Goal: Task Accomplishment & Management: Manage account settings

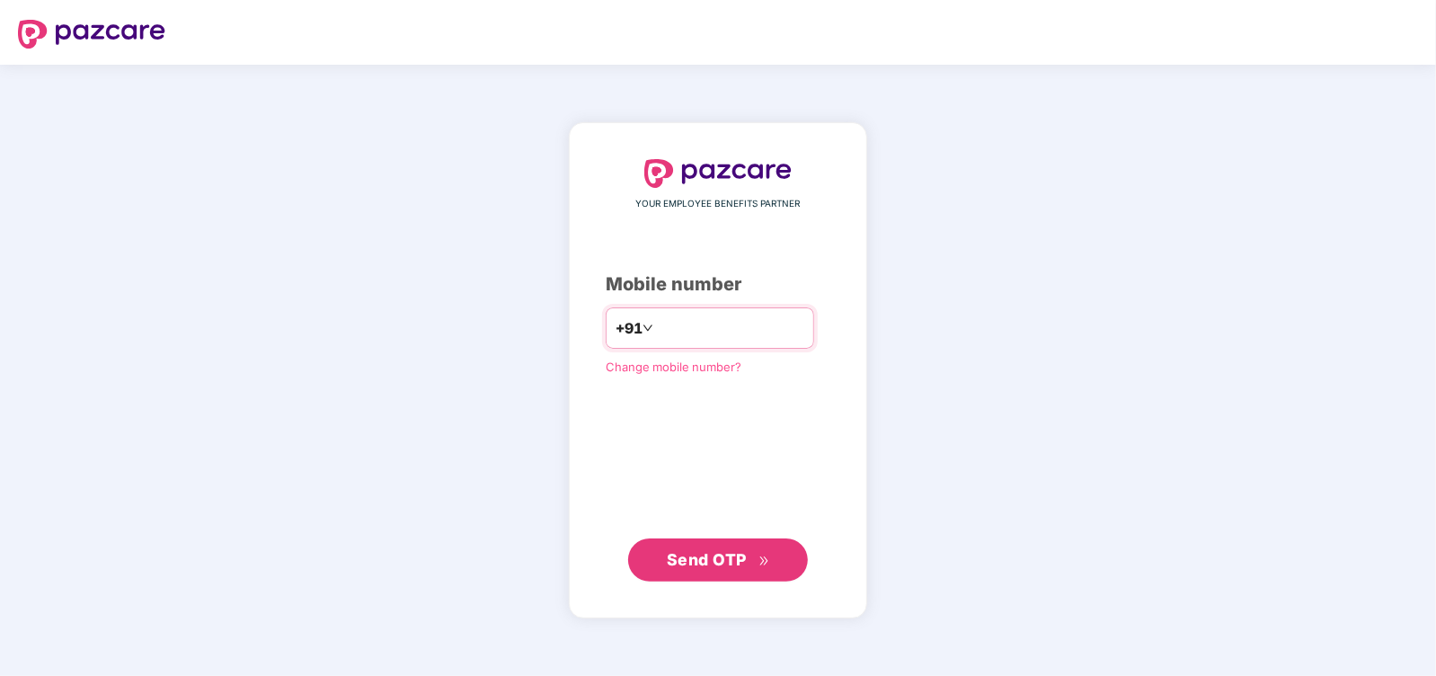
click at [687, 330] on input "number" at bounding box center [730, 328] width 147 height 29
type input "**********"
click at [765, 559] on icon "double-right" at bounding box center [765, 561] width 12 height 12
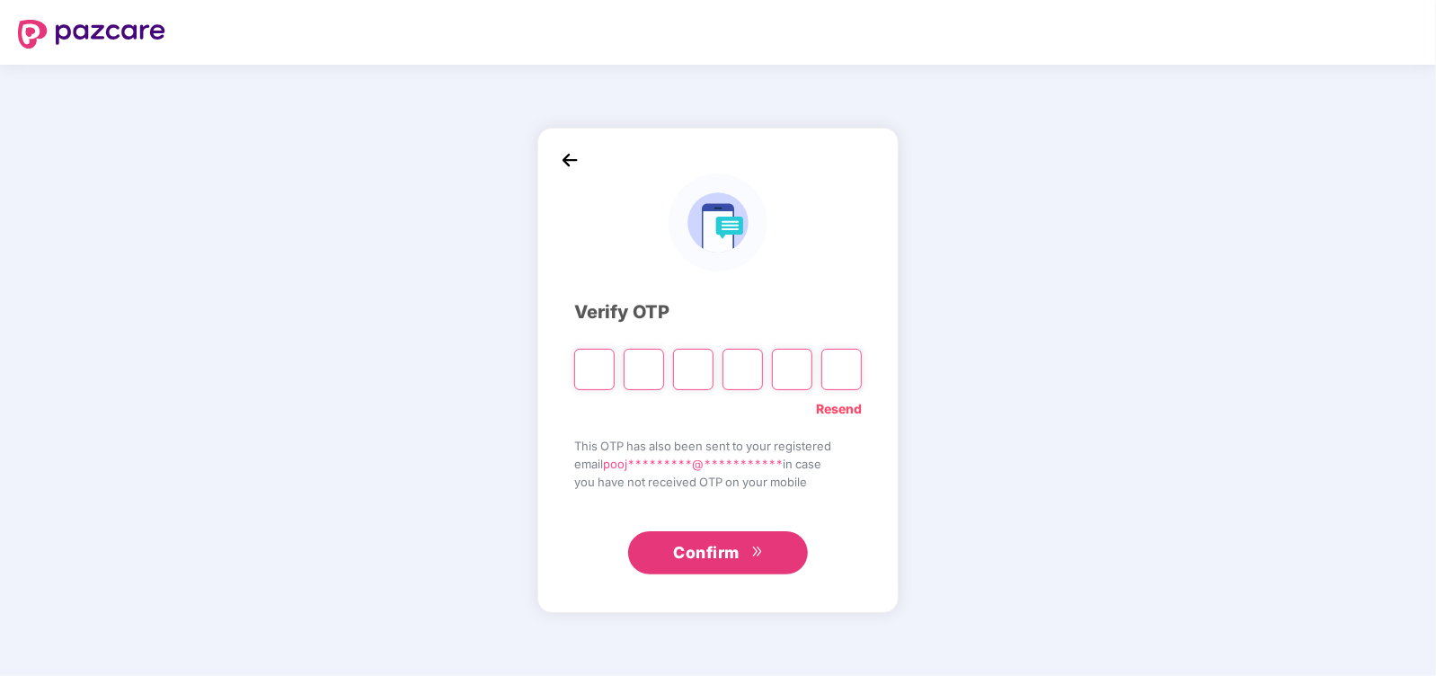
type input "*"
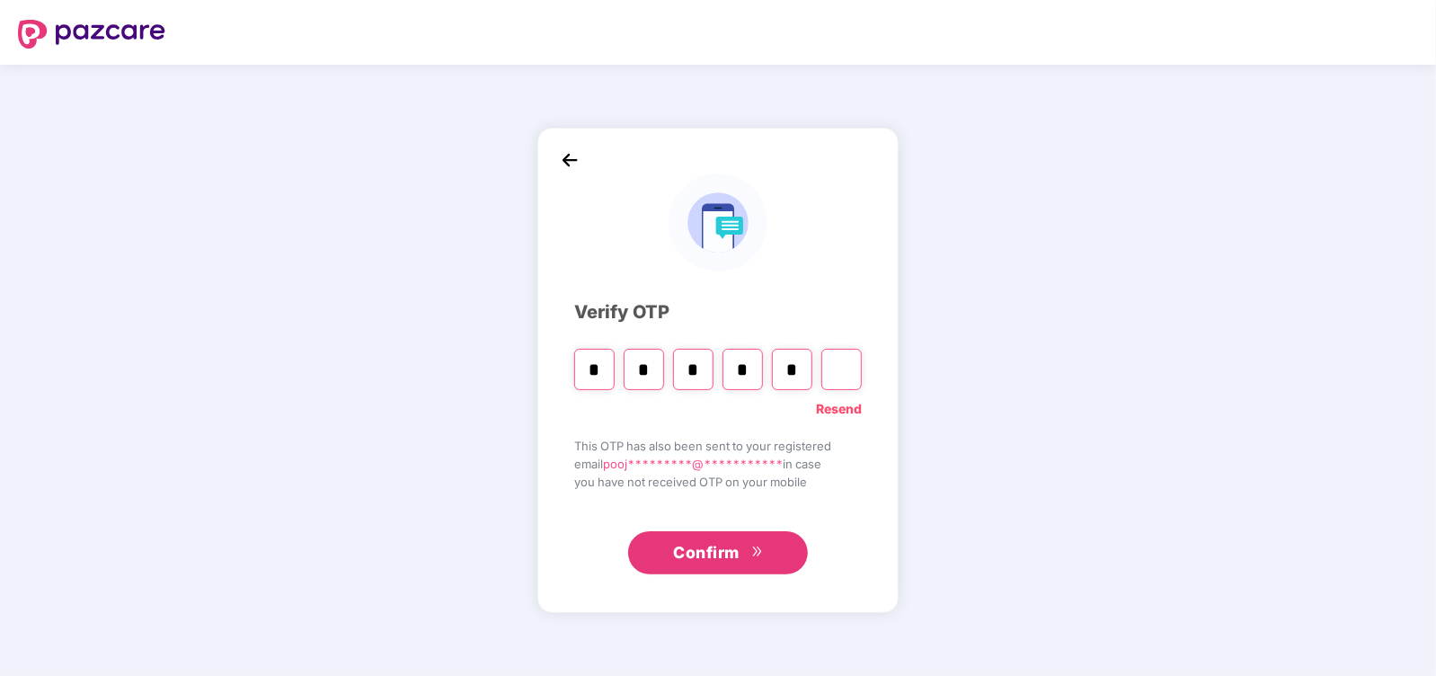
type input "*"
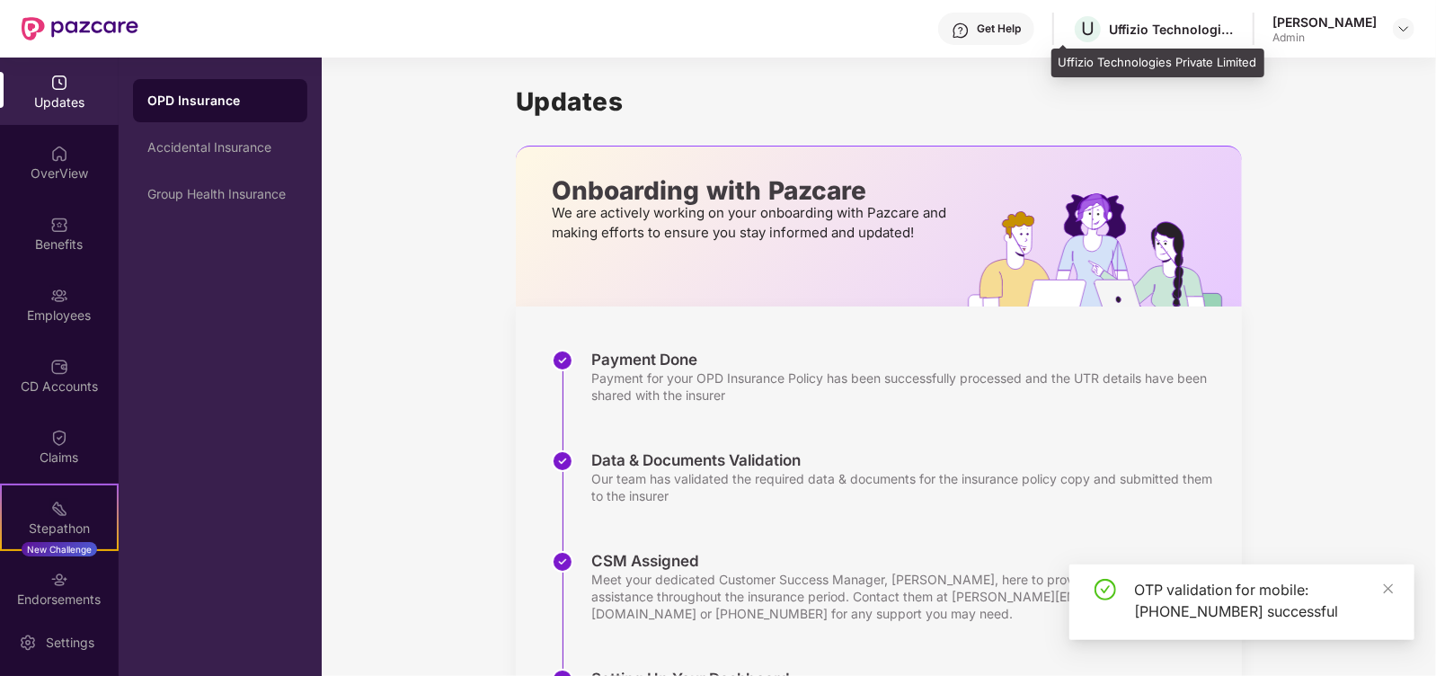
click at [1200, 33] on div "Uffizio Technologies Private Limited" at bounding box center [1172, 29] width 126 height 17
click at [1081, 28] on span "U" at bounding box center [1087, 29] width 13 height 22
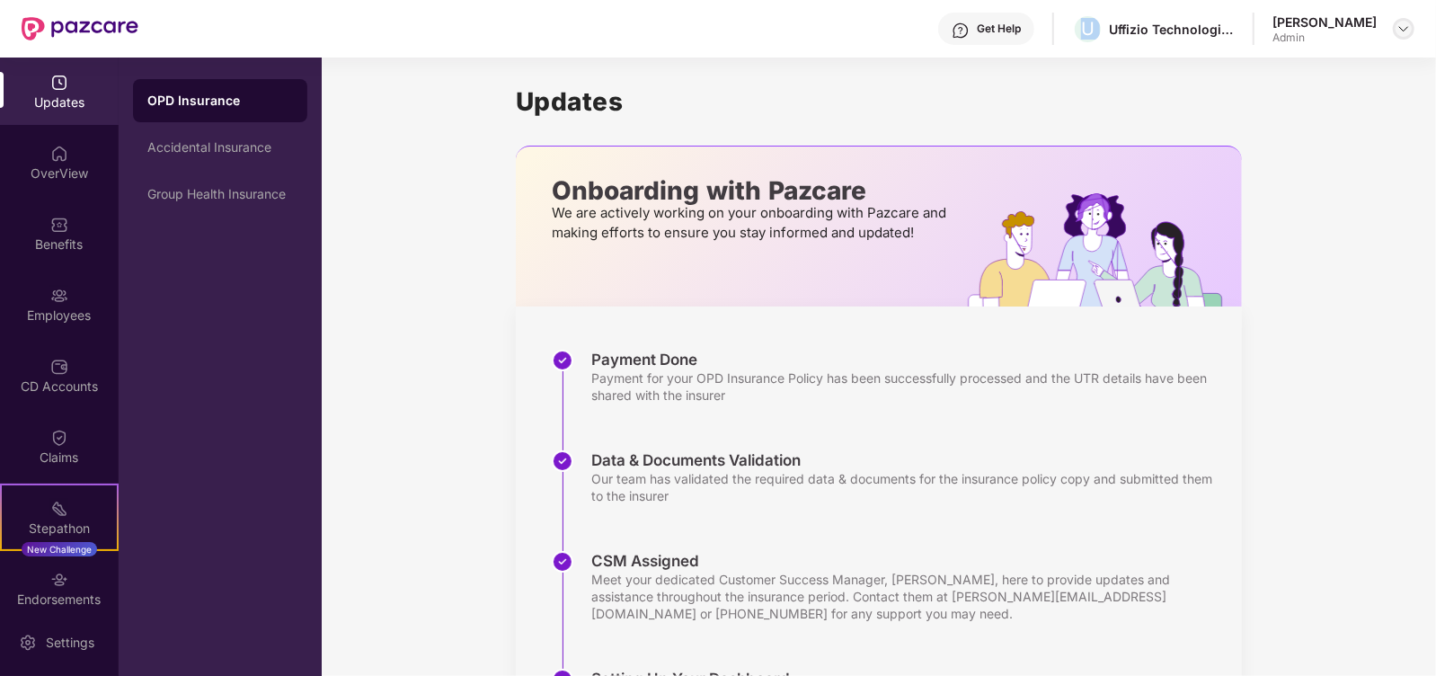
click at [1408, 24] on img at bounding box center [1404, 29] width 14 height 14
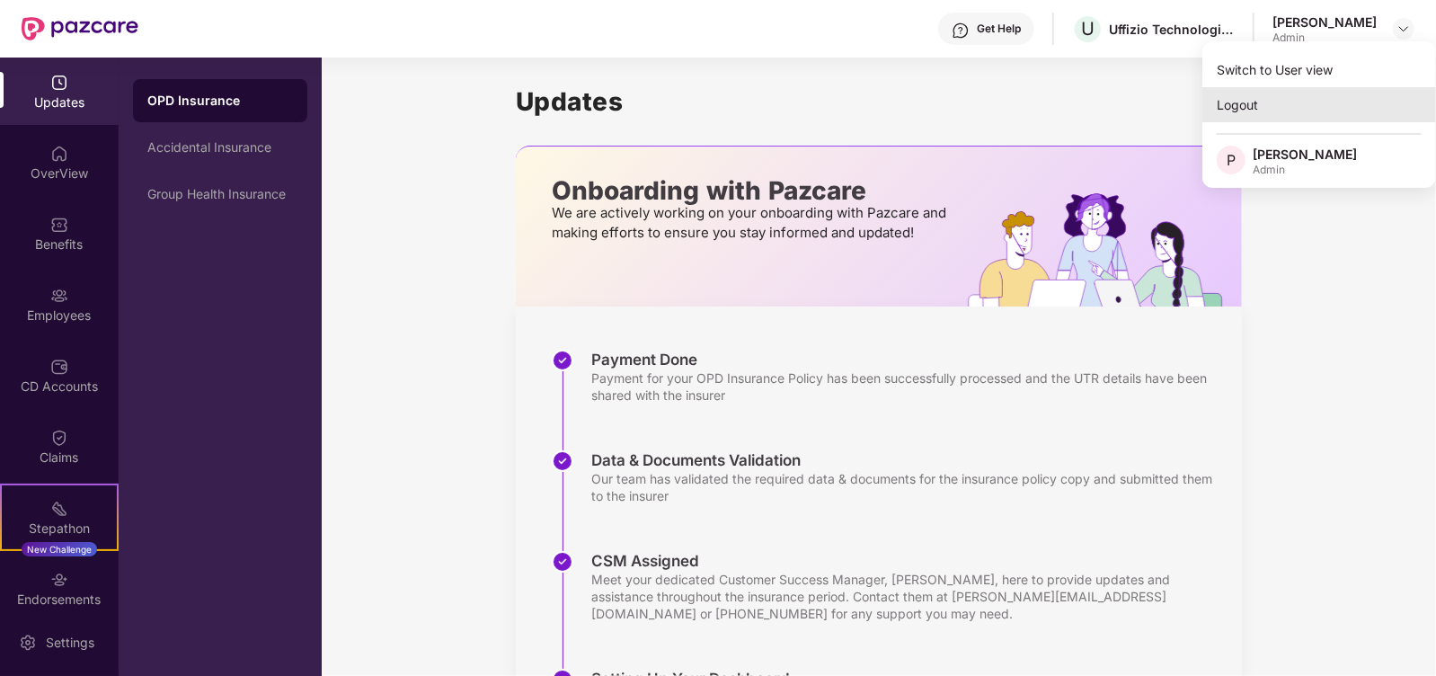
click at [1249, 110] on div "Logout" at bounding box center [1320, 104] width 234 height 35
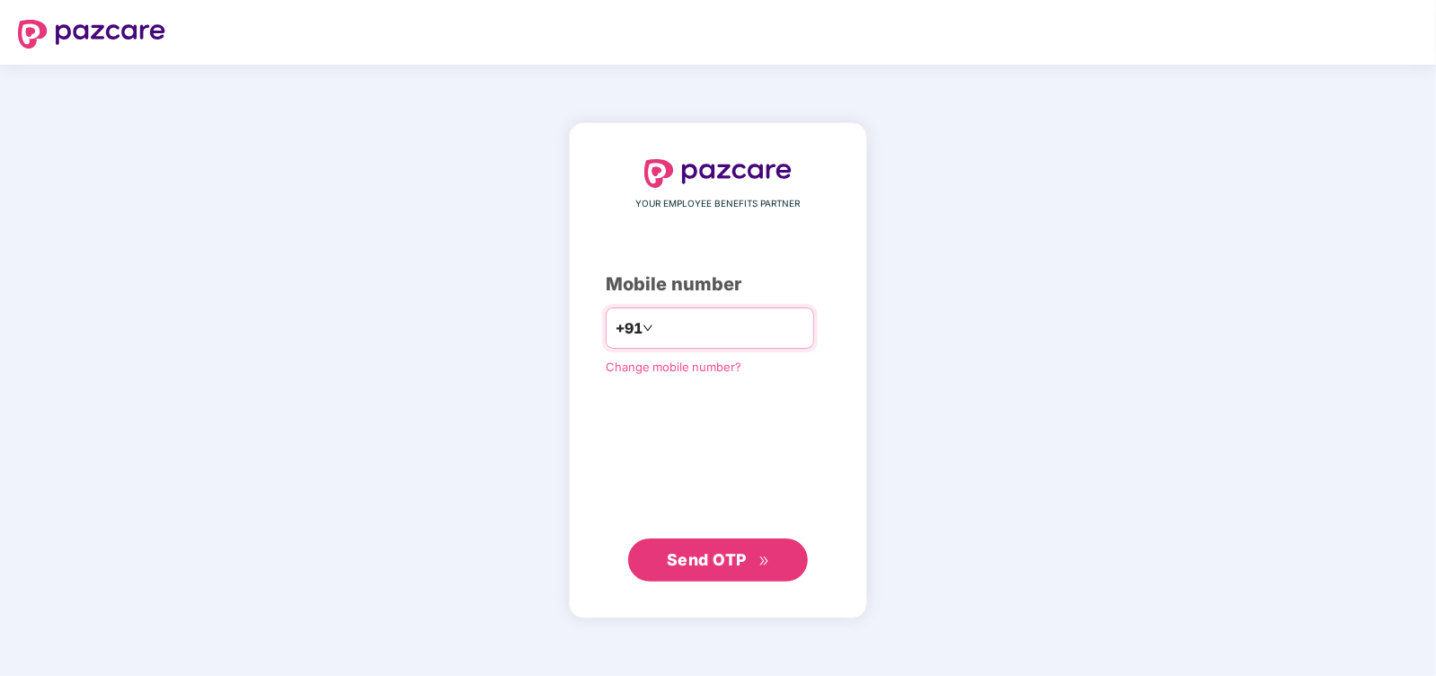
click at [715, 328] on input "number" at bounding box center [730, 328] width 147 height 29
type input "**********"
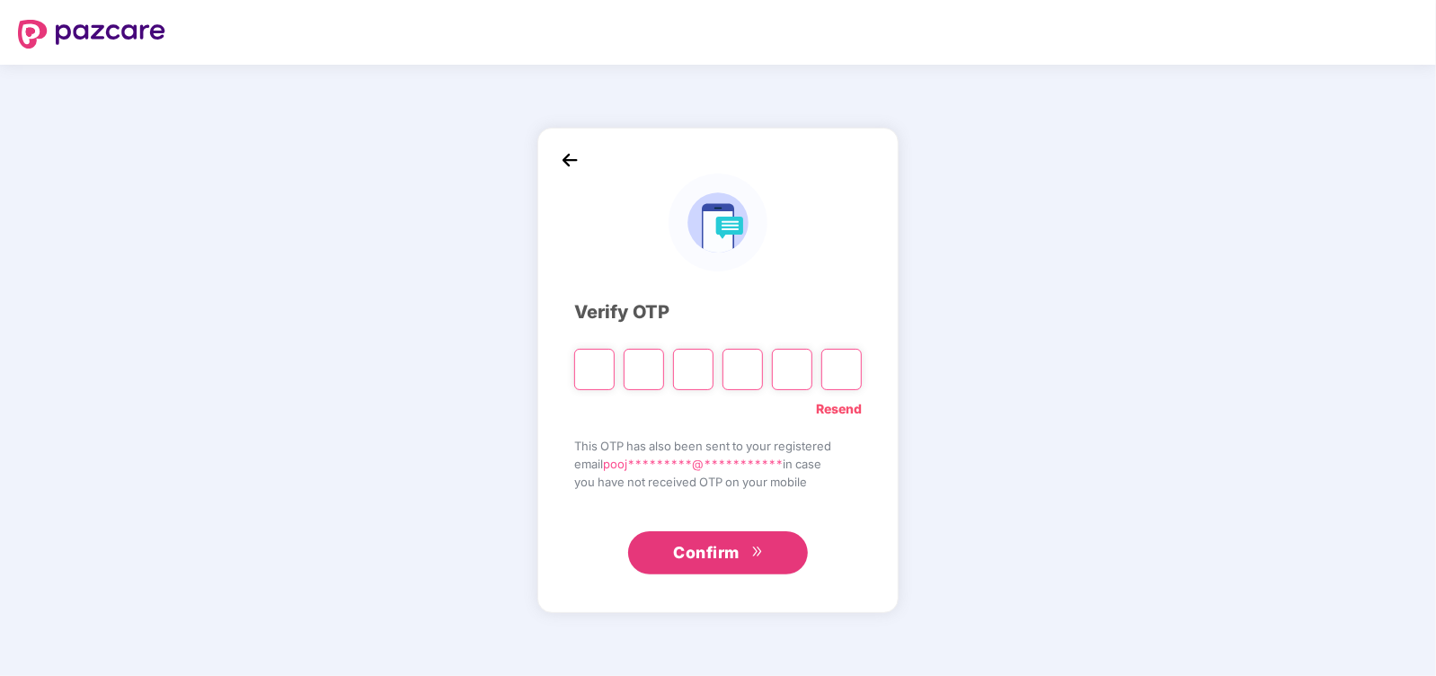
type input "*"
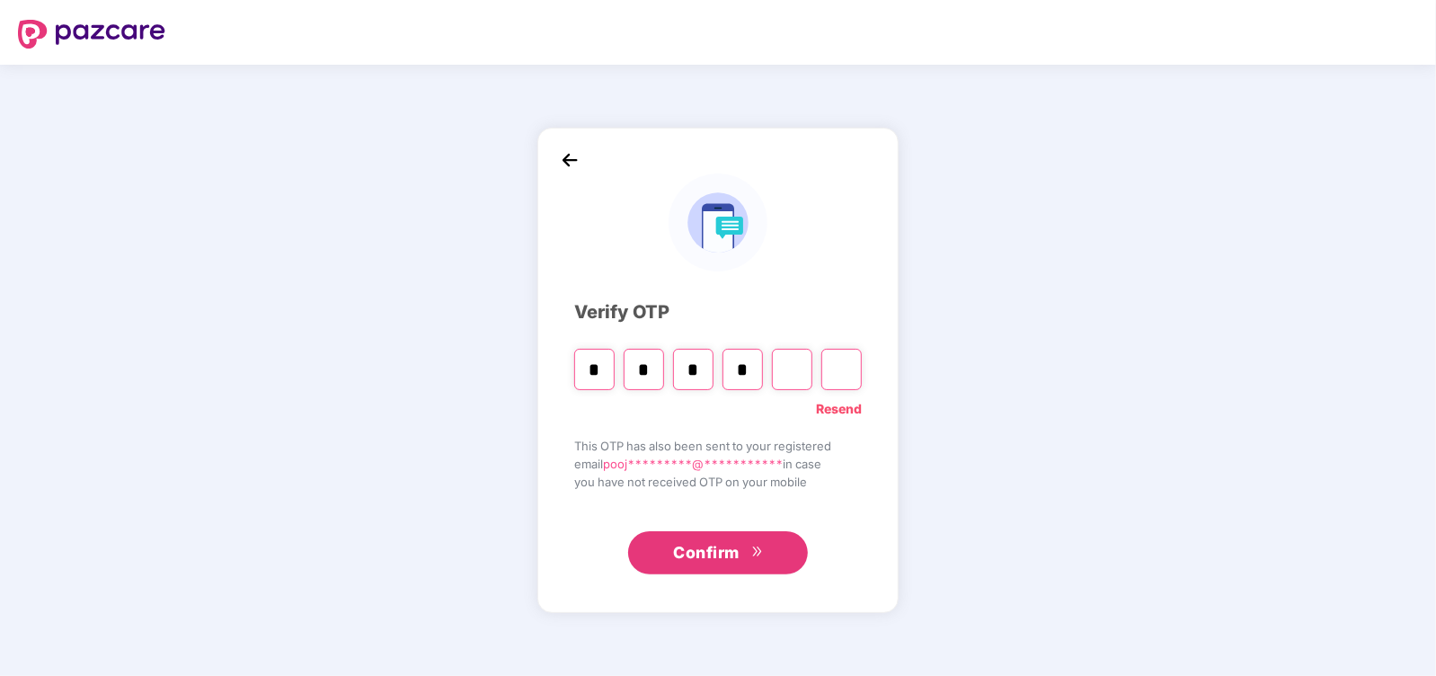
type input "*"
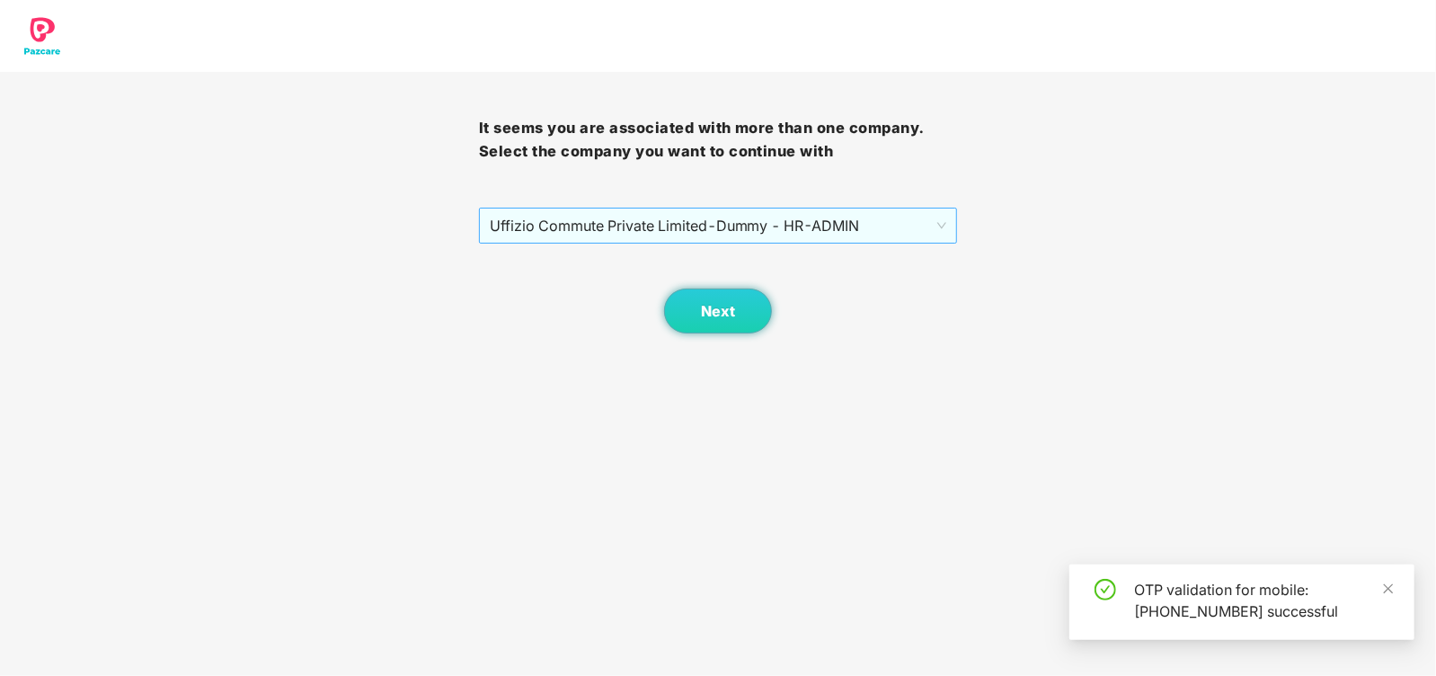
click at [917, 230] on span "Uffizio Commute Private Limited - Dummy - HR - ADMIN" at bounding box center [718, 226] width 457 height 34
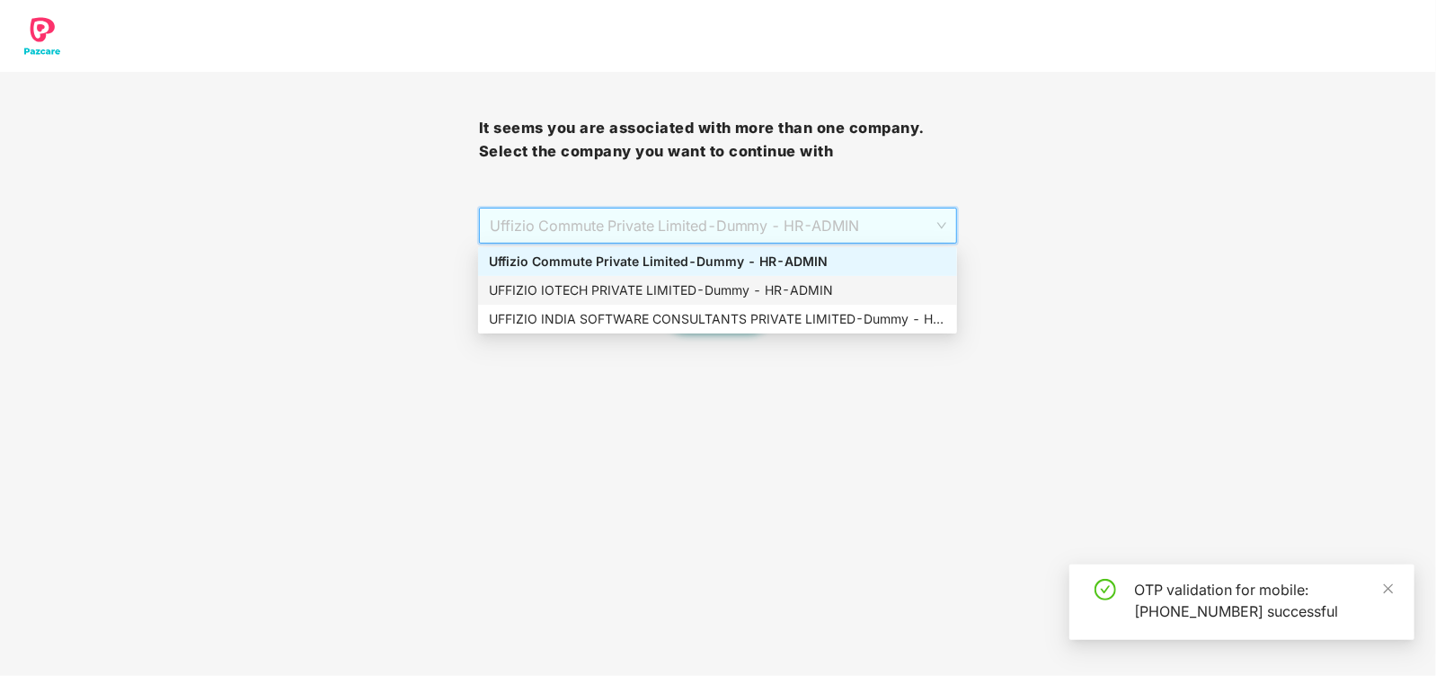
click at [813, 285] on div "UFFIZIO IOTECH PRIVATE LIMITED - Dummy - HR - ADMIN" at bounding box center [717, 290] width 457 height 20
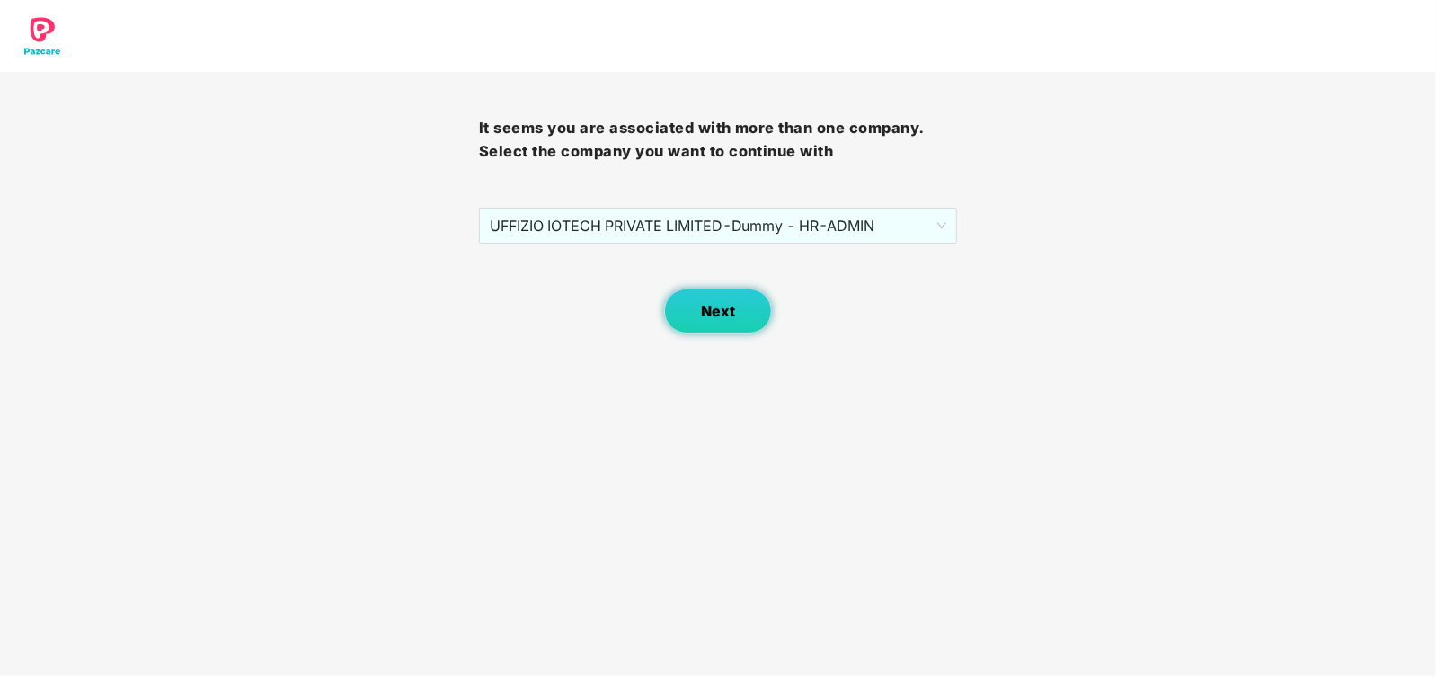
click at [750, 313] on button "Next" at bounding box center [718, 311] width 108 height 45
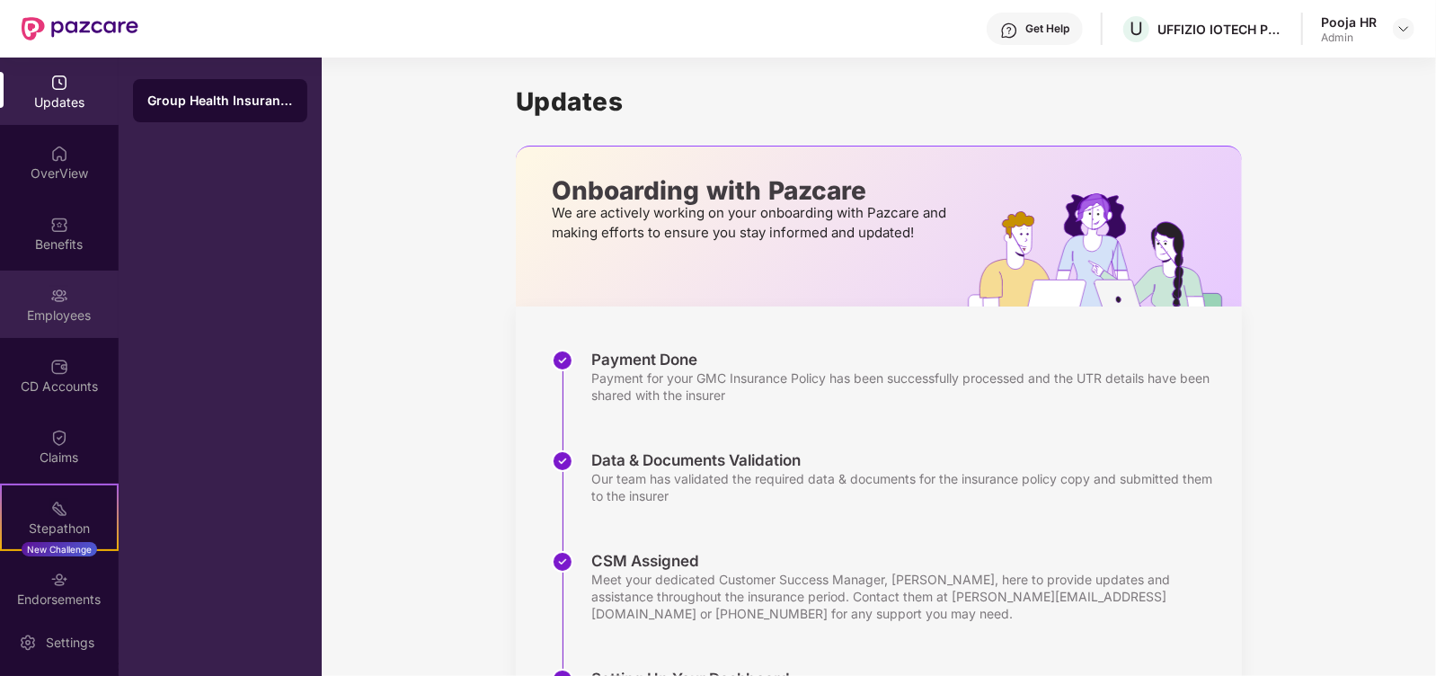
click at [58, 294] on img at bounding box center [59, 296] width 18 height 18
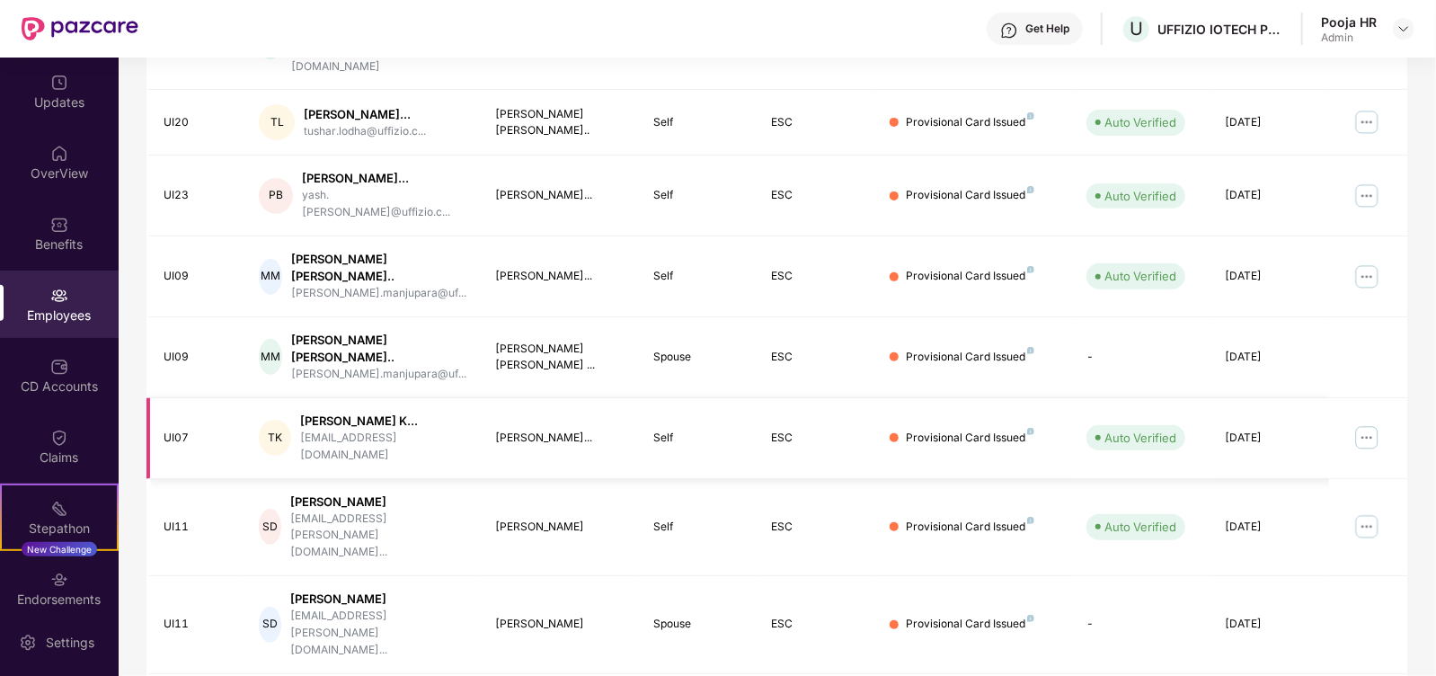
scroll to position [426, 0]
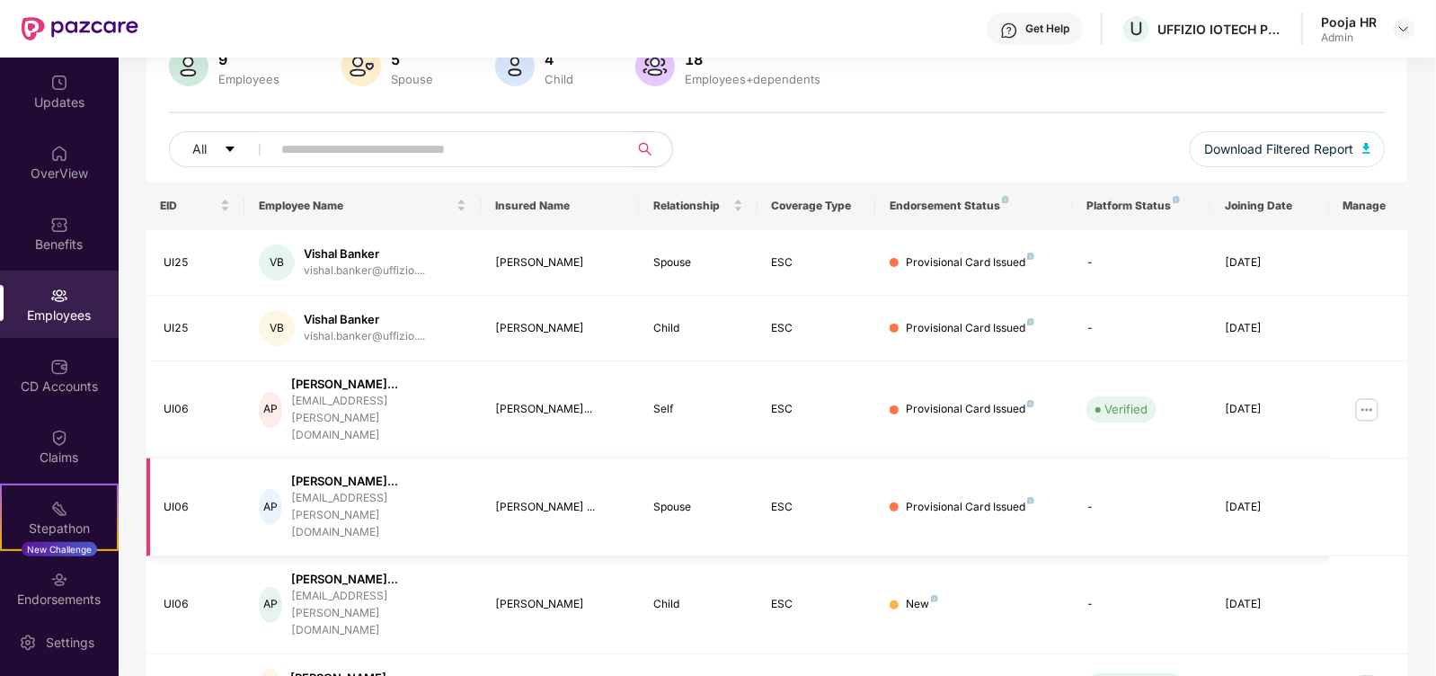
scroll to position [296, 0]
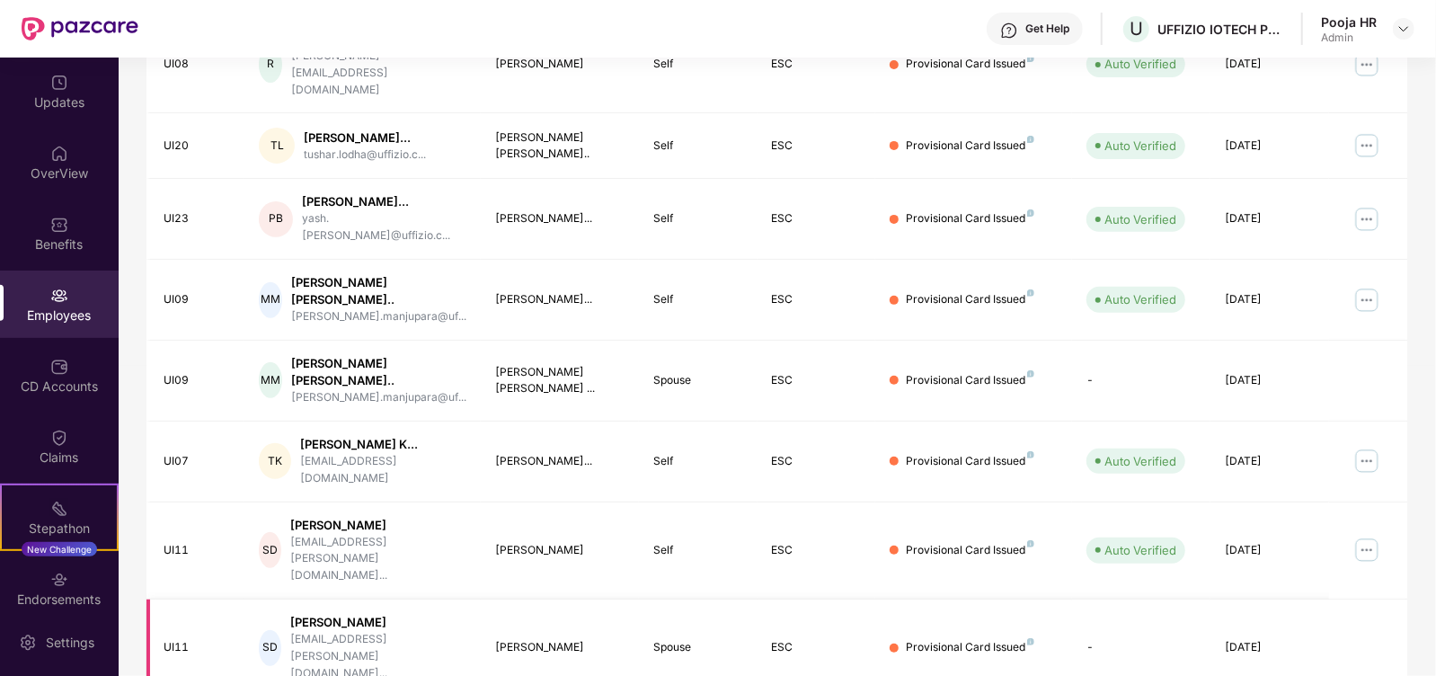
scroll to position [426, 0]
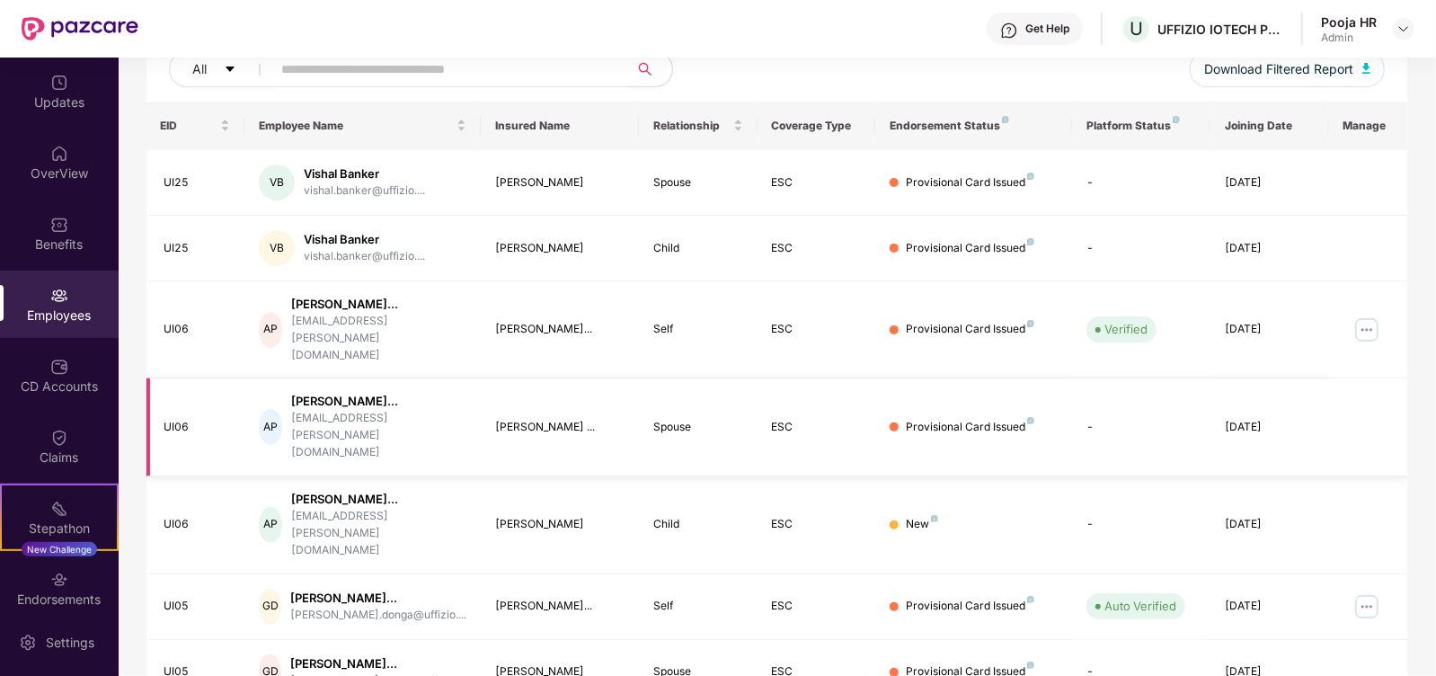
scroll to position [296, 0]
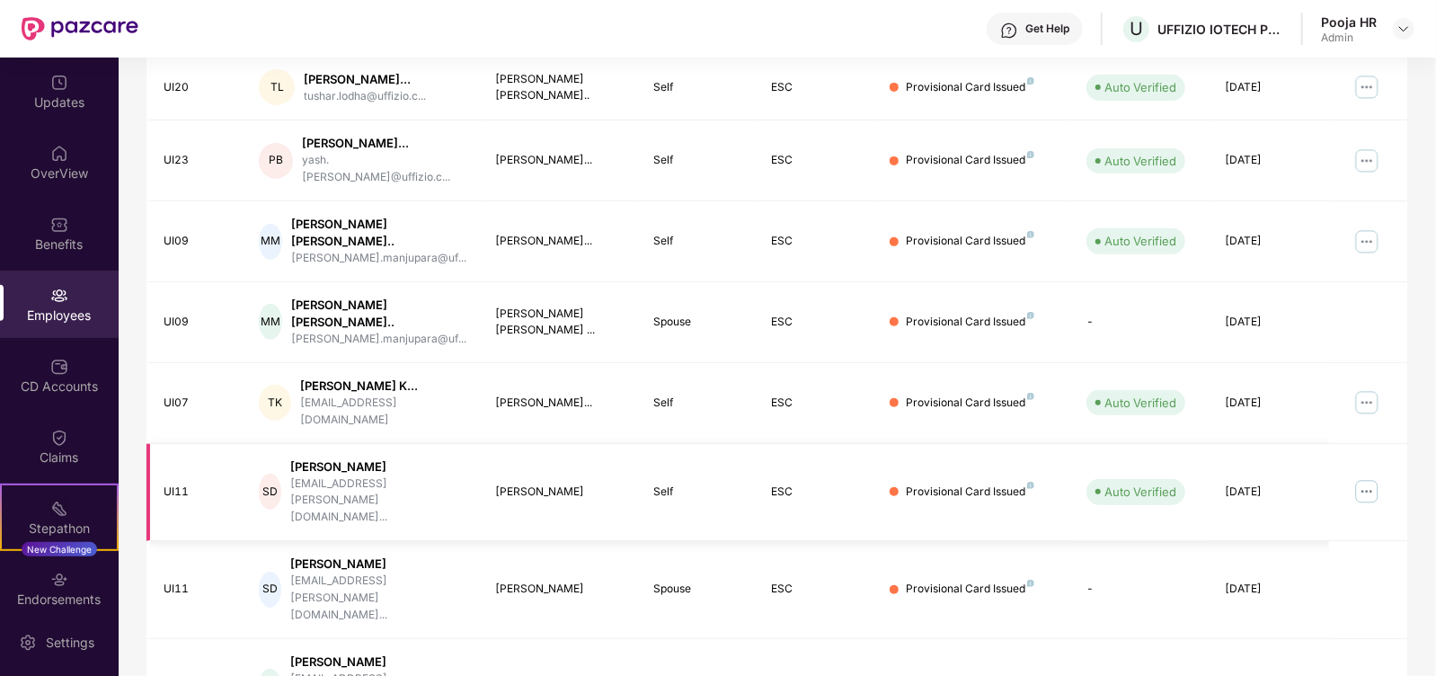
scroll to position [0, 0]
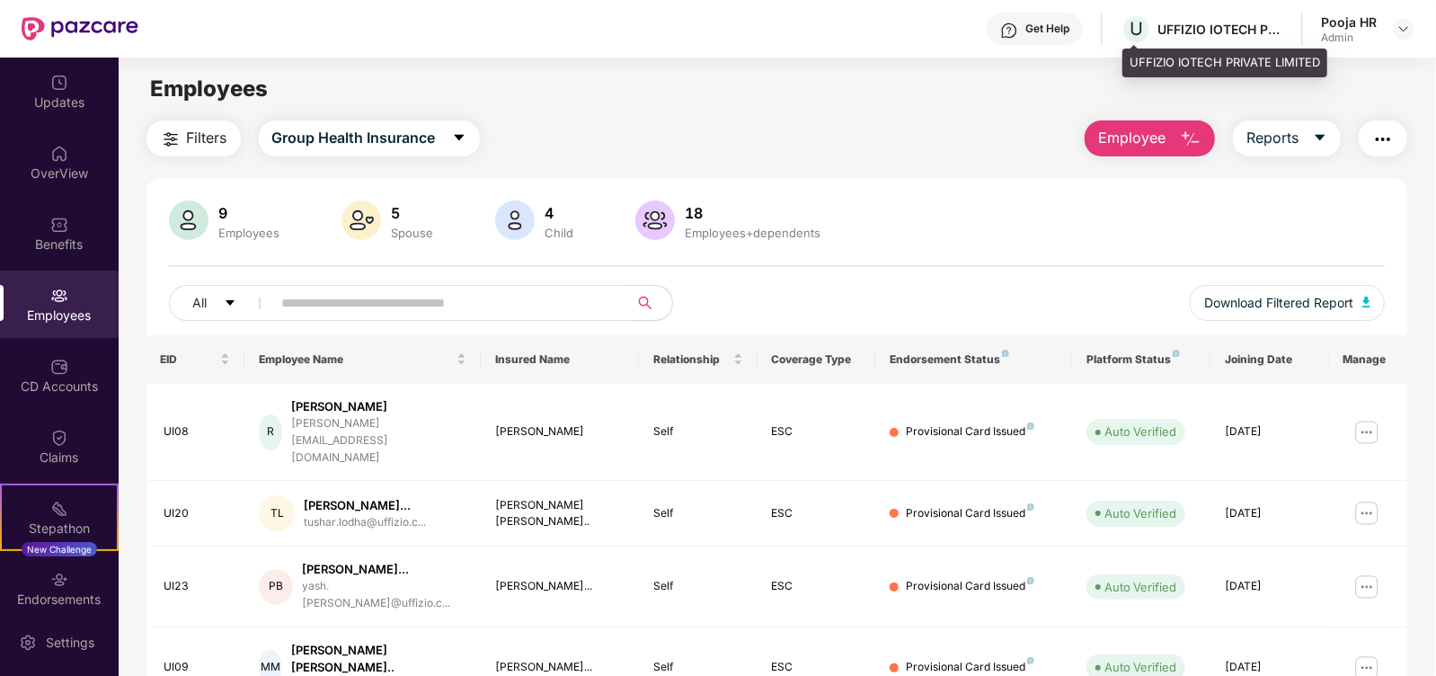
click at [1175, 31] on div "UFFIZIO IOTECH PRIVATE LIMITED" at bounding box center [1221, 29] width 126 height 17
click at [1263, 26] on div "UFFIZIO IOTECH PRIVATE LIMITED" at bounding box center [1221, 29] width 126 height 17
click at [1141, 141] on span "Employee" at bounding box center [1131, 138] width 67 height 22
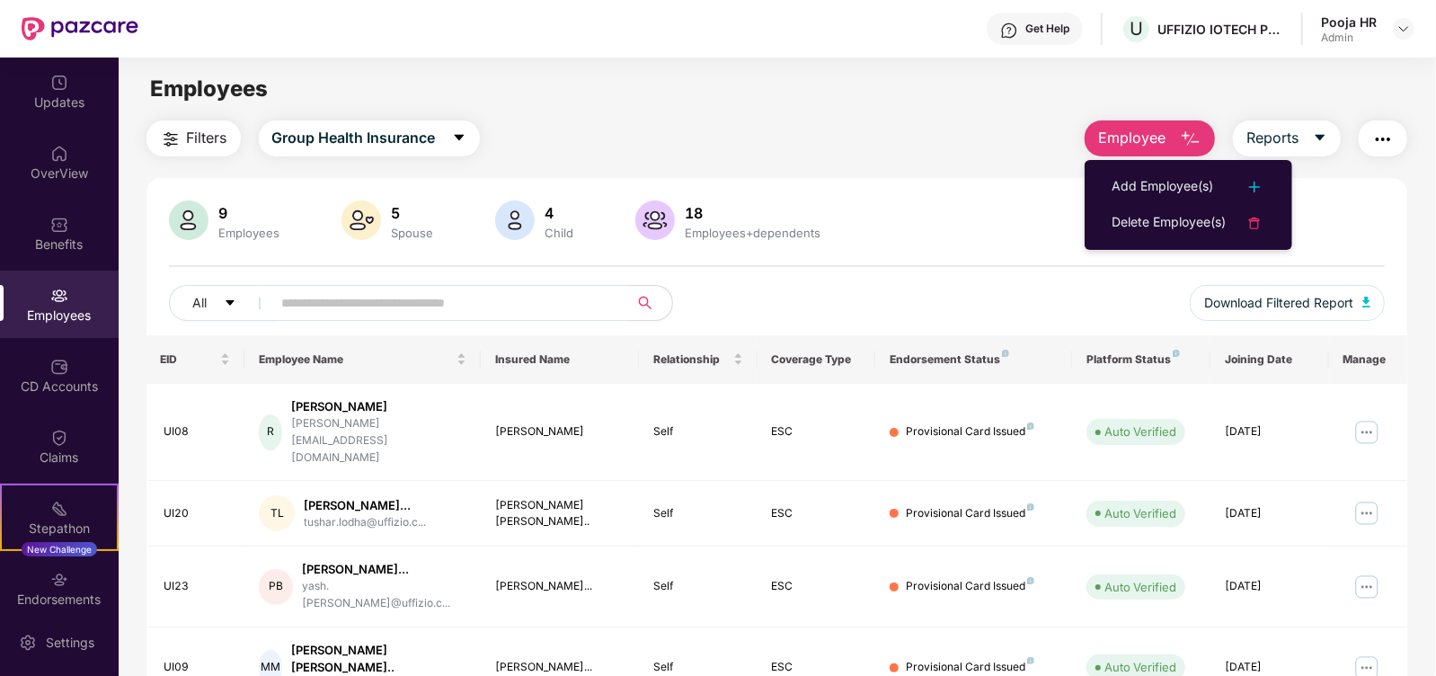
click at [1152, 168] on ul "Add Employee(s) Delete Employee(s)" at bounding box center [1189, 205] width 208 height 90
click at [1161, 186] on div "Add Employee(s)" at bounding box center [1163, 187] width 102 height 22
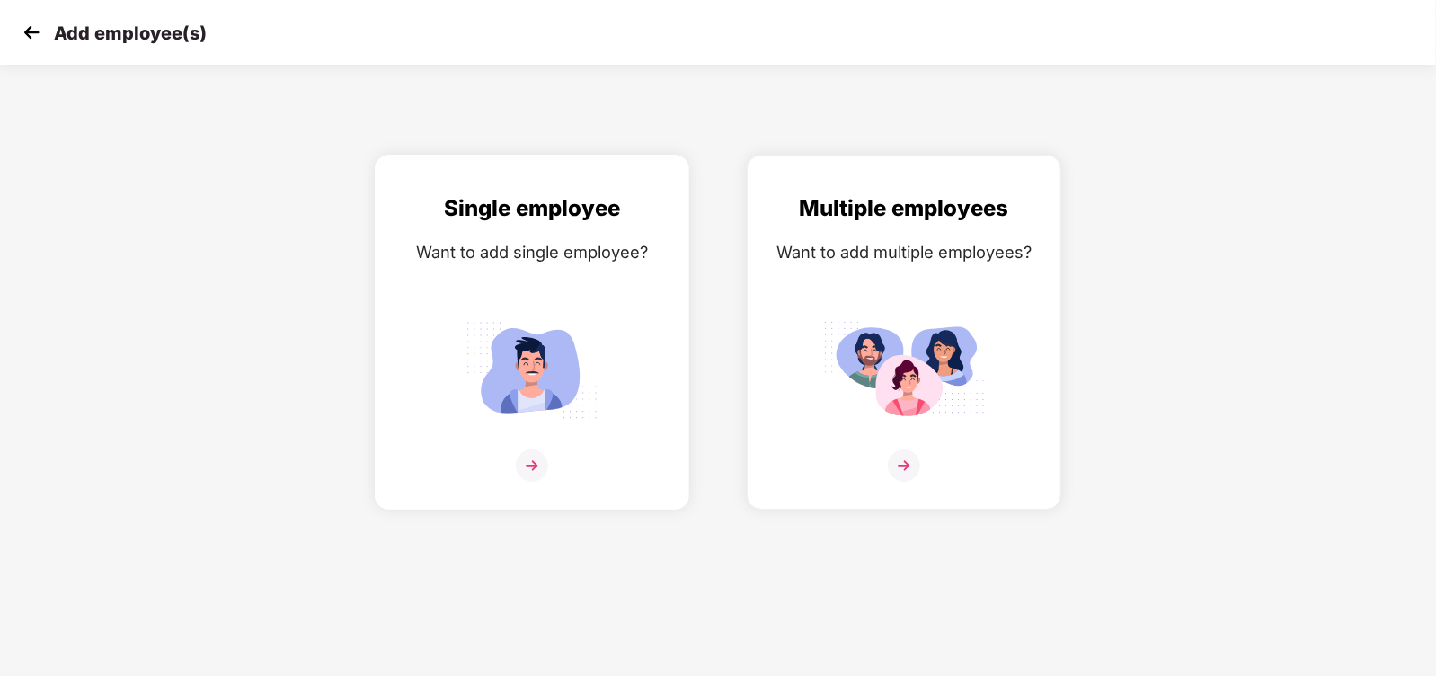
click at [537, 482] on img at bounding box center [532, 465] width 32 height 32
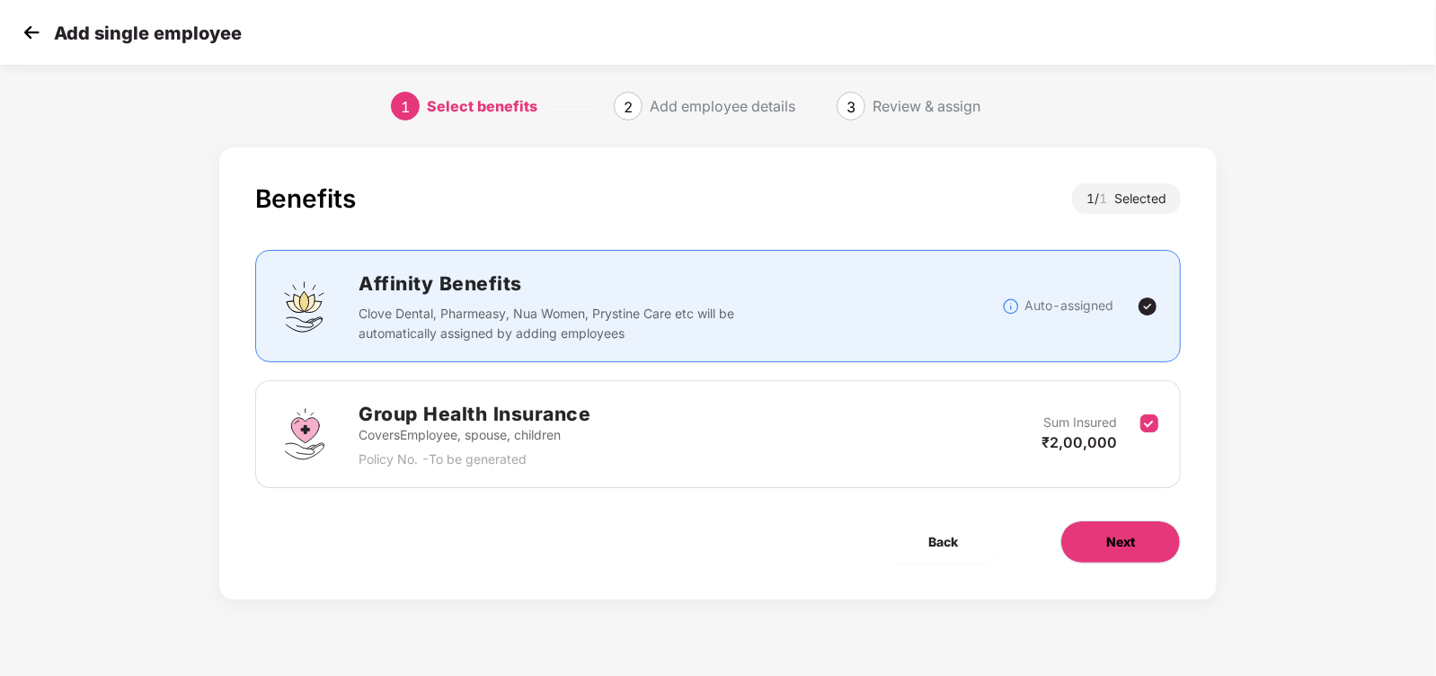
click at [1142, 528] on button "Next" at bounding box center [1121, 541] width 120 height 43
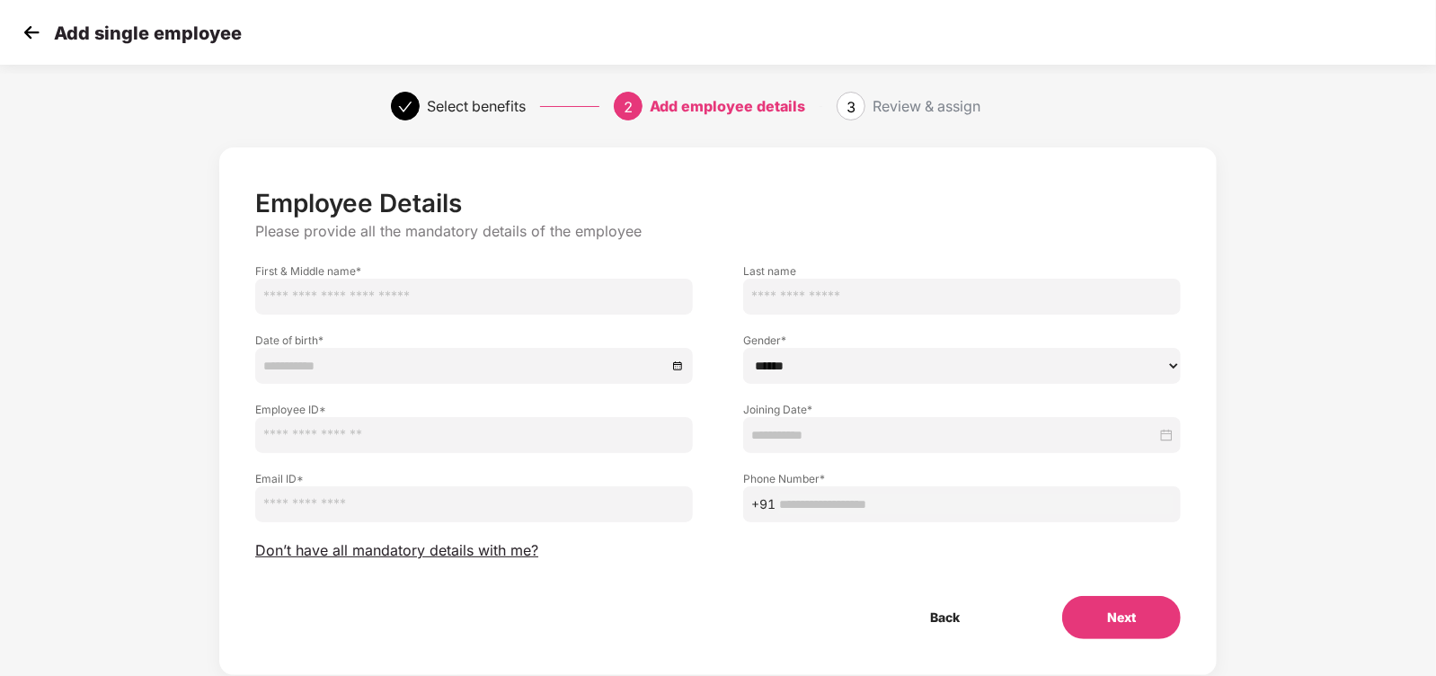
click at [26, 29] on img at bounding box center [31, 32] width 27 height 27
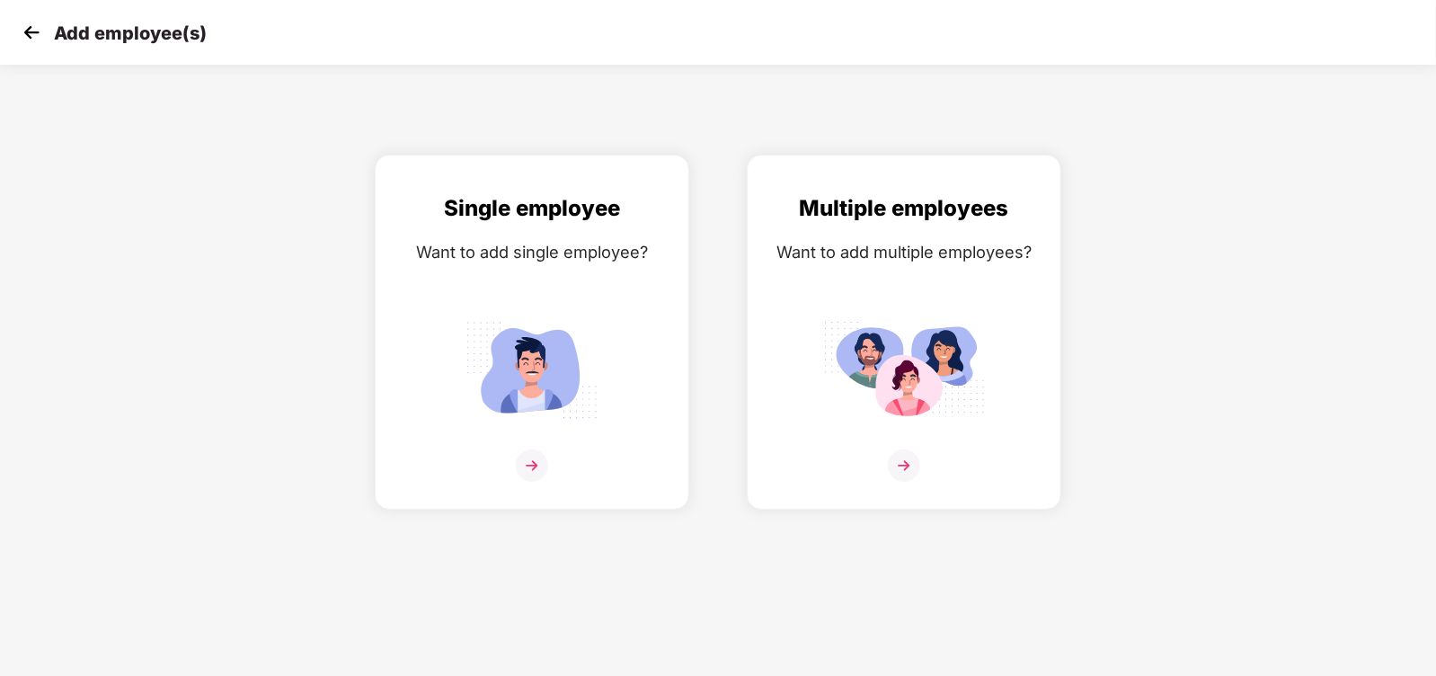
click at [26, 29] on img at bounding box center [31, 32] width 27 height 27
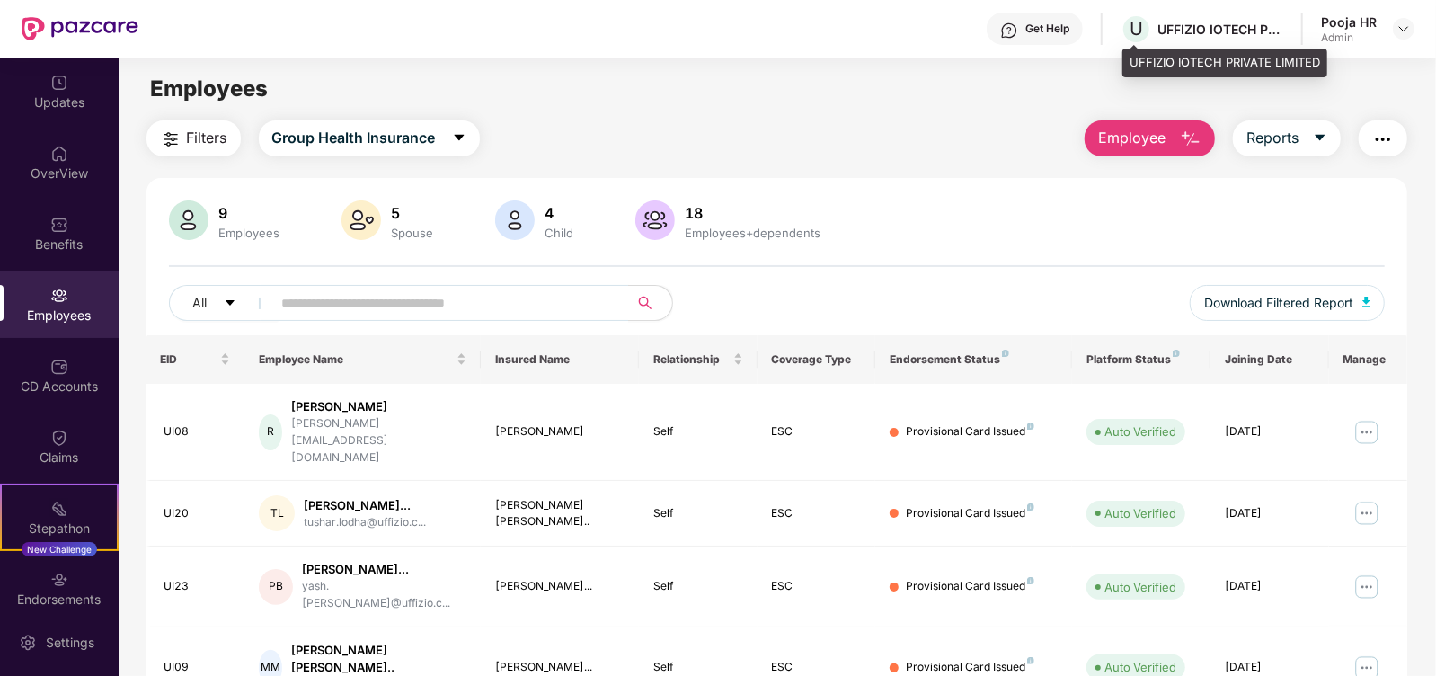
click at [1238, 29] on div "UFFIZIO IOTECH PRIVATE LIMITED" at bounding box center [1221, 29] width 126 height 17
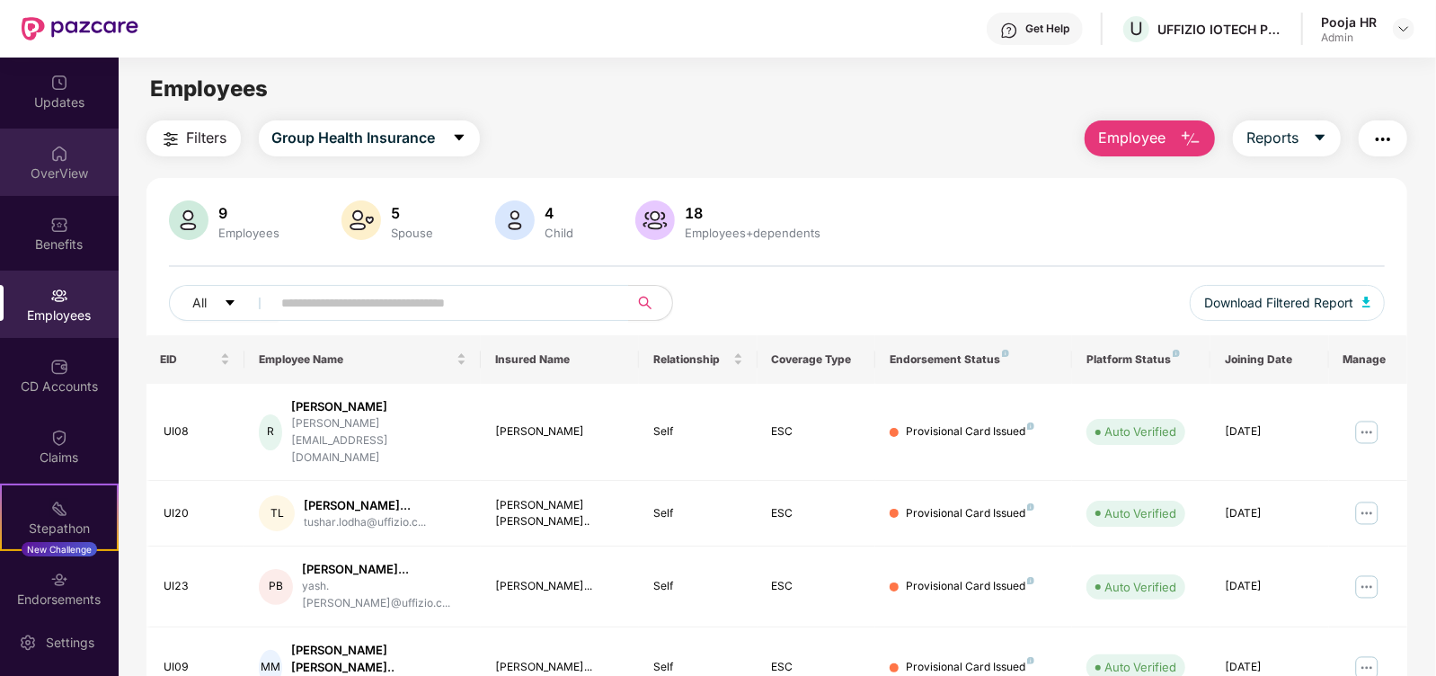
click at [56, 169] on div "OverView" at bounding box center [59, 173] width 119 height 18
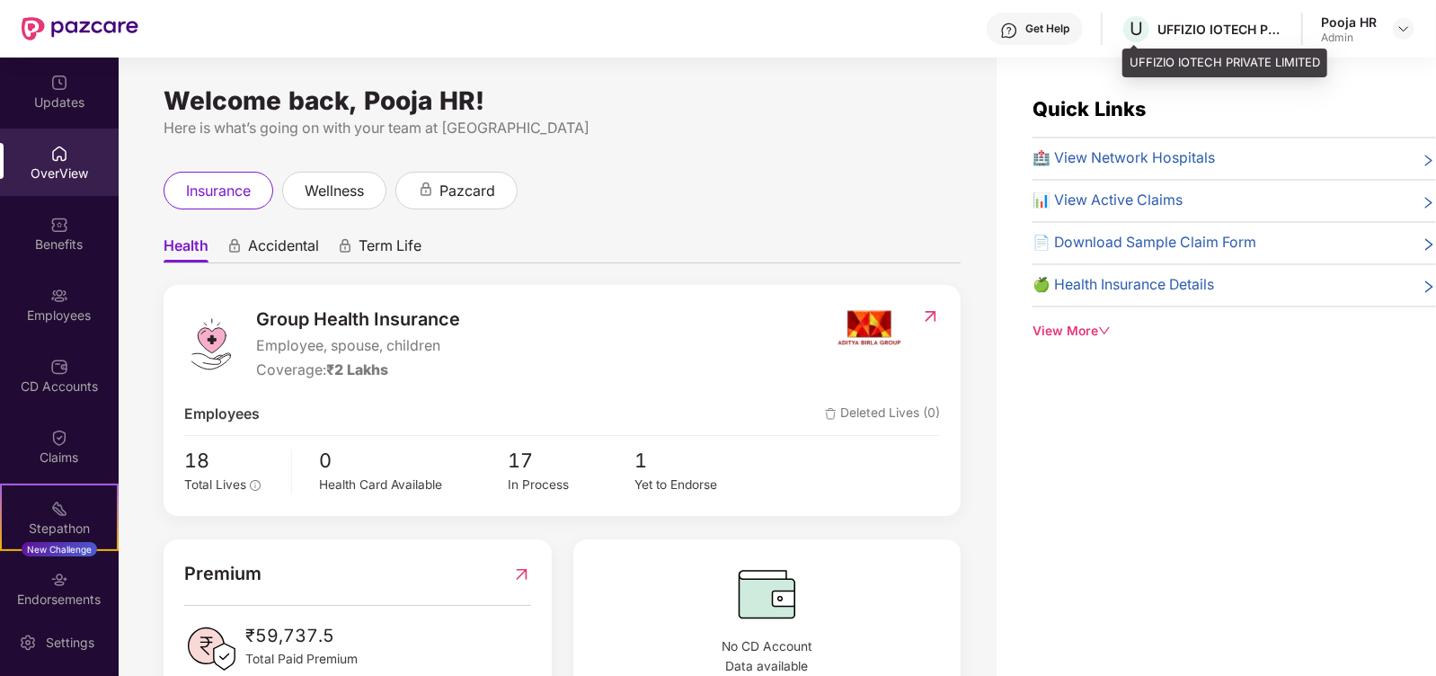
click at [1222, 24] on div "UFFIZIO IOTECH PRIVATE LIMITED" at bounding box center [1221, 29] width 126 height 17
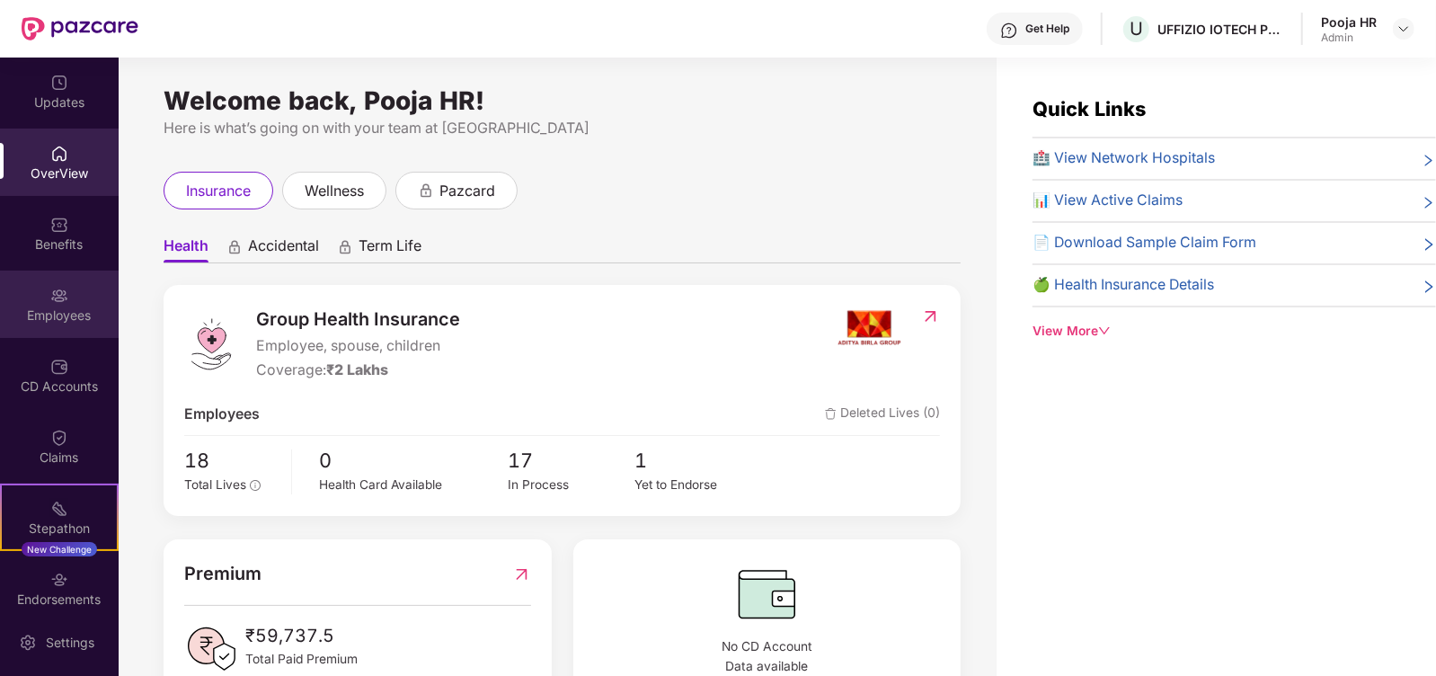
click at [70, 310] on div "Employees" at bounding box center [59, 315] width 119 height 18
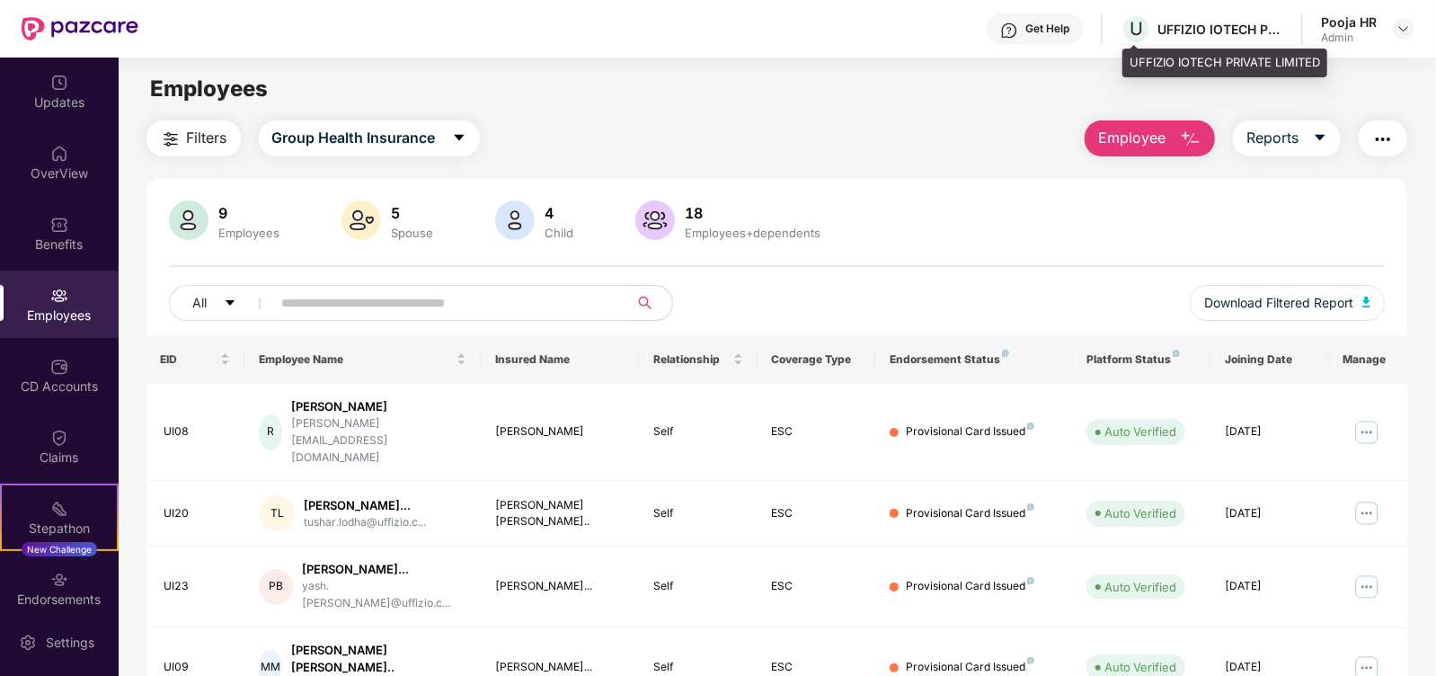
click at [1260, 18] on div "U UFFIZIO IOTECH PRIVATE LIMITED" at bounding box center [1202, 28] width 163 height 31
click at [1402, 33] on img at bounding box center [1404, 29] width 14 height 14
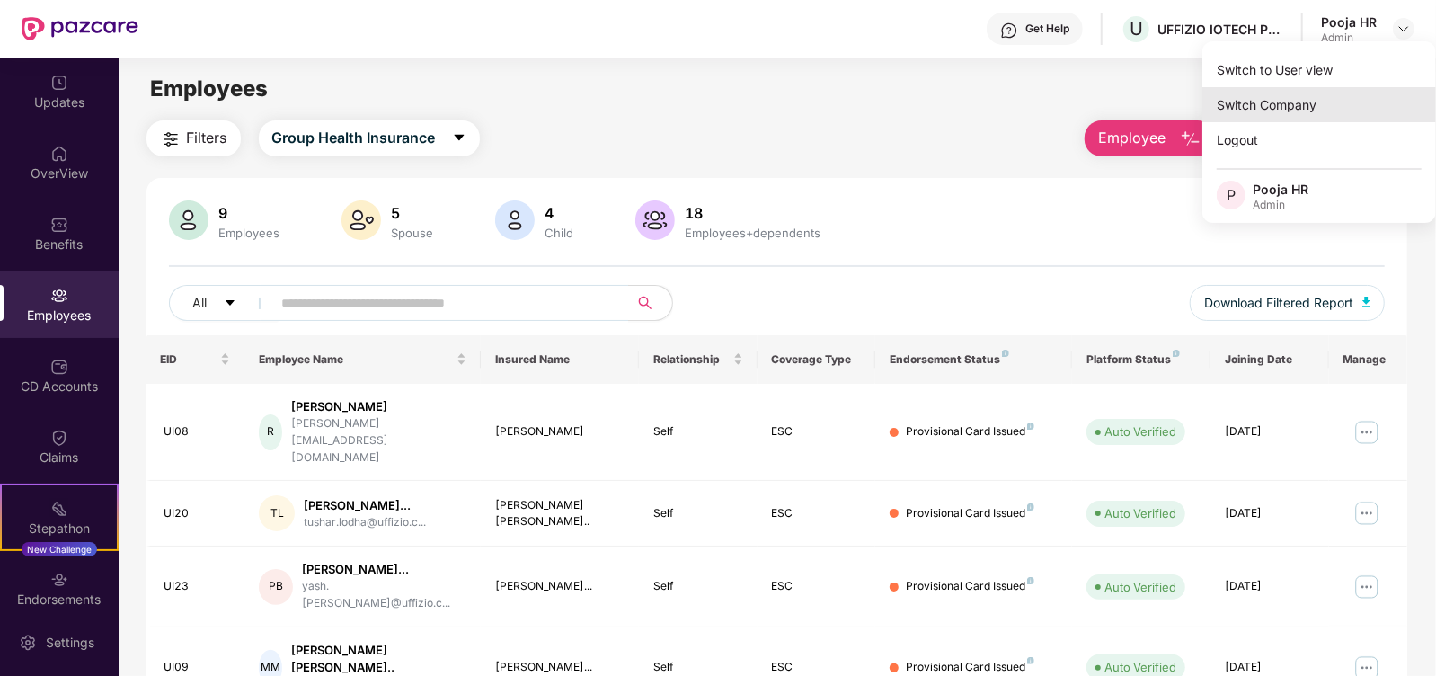
click at [1306, 111] on div "Switch Company" at bounding box center [1320, 104] width 234 height 35
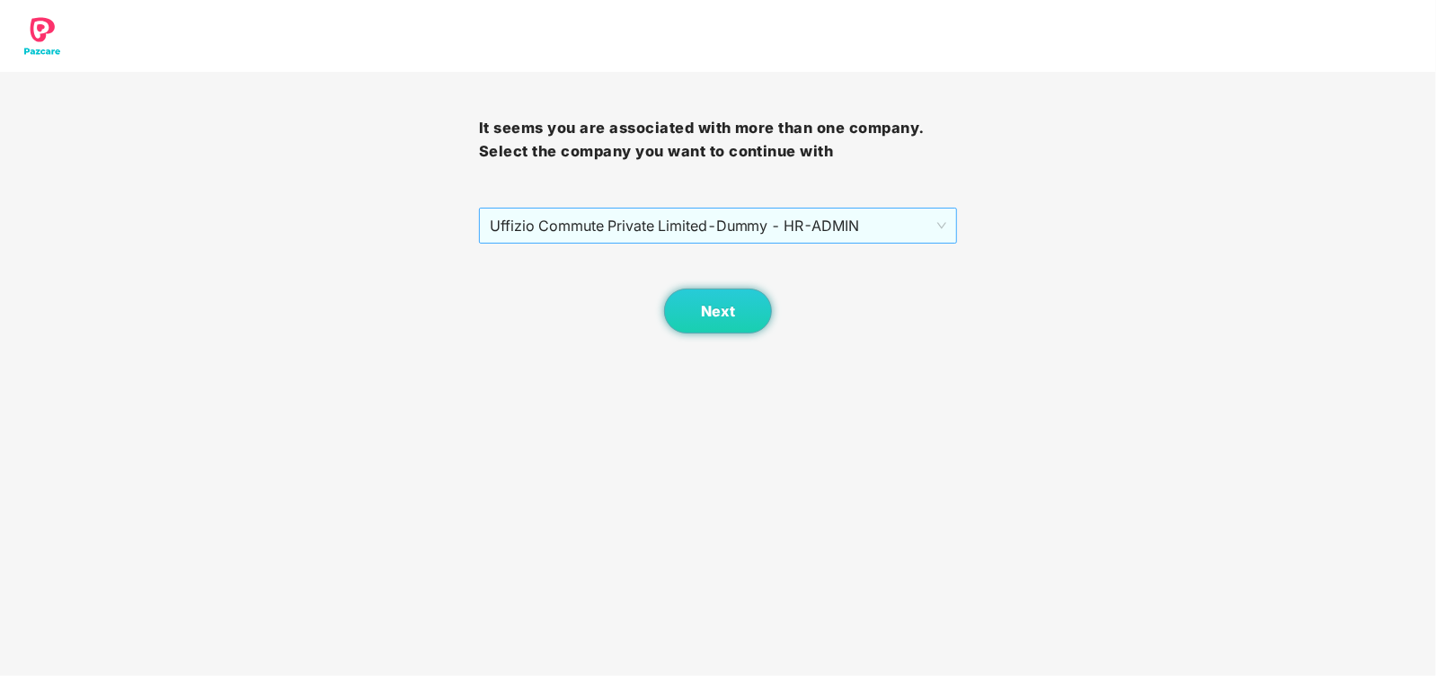
click at [926, 223] on span "Uffizio Commute Private Limited - Dummy - HR - ADMIN" at bounding box center [718, 226] width 457 height 34
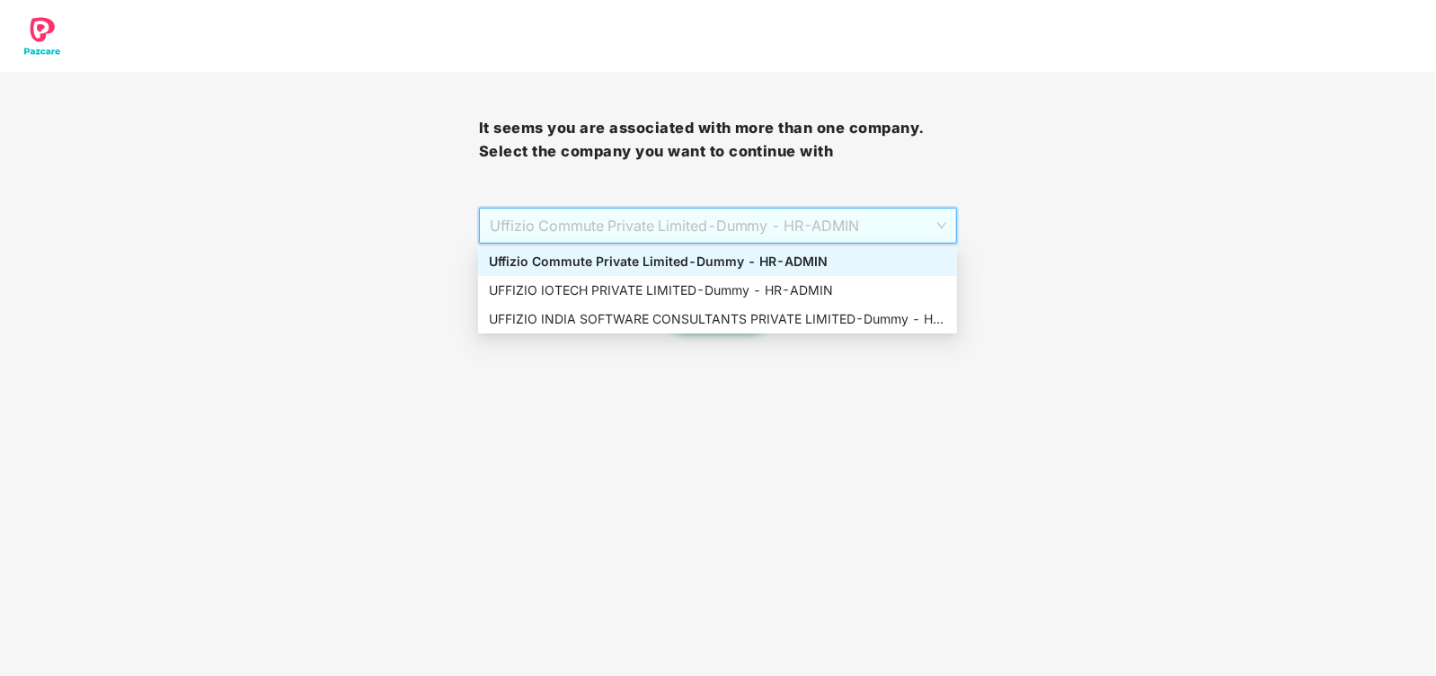
click at [840, 267] on div "Uffizio Commute Private Limited - Dummy - HR - ADMIN" at bounding box center [717, 262] width 457 height 20
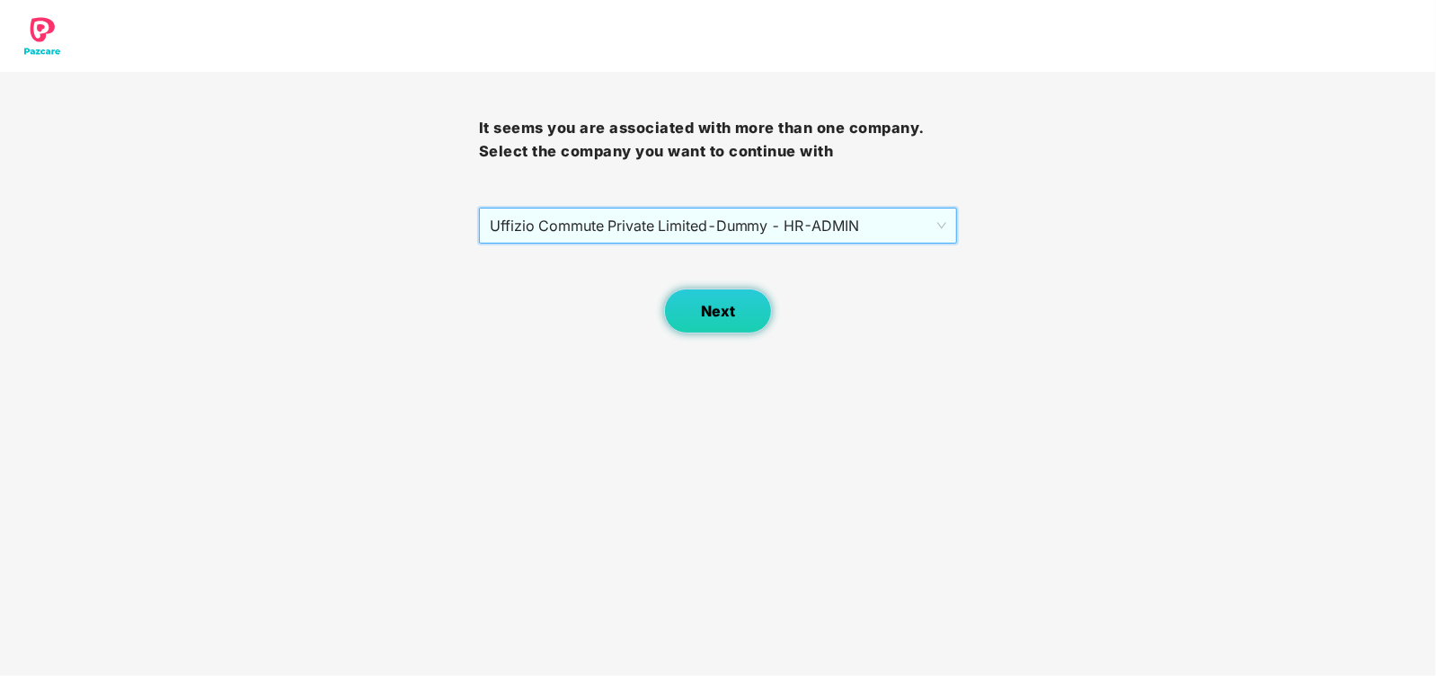
click at [715, 316] on span "Next" at bounding box center [718, 311] width 34 height 17
